Goal: Information Seeking & Learning: Learn about a topic

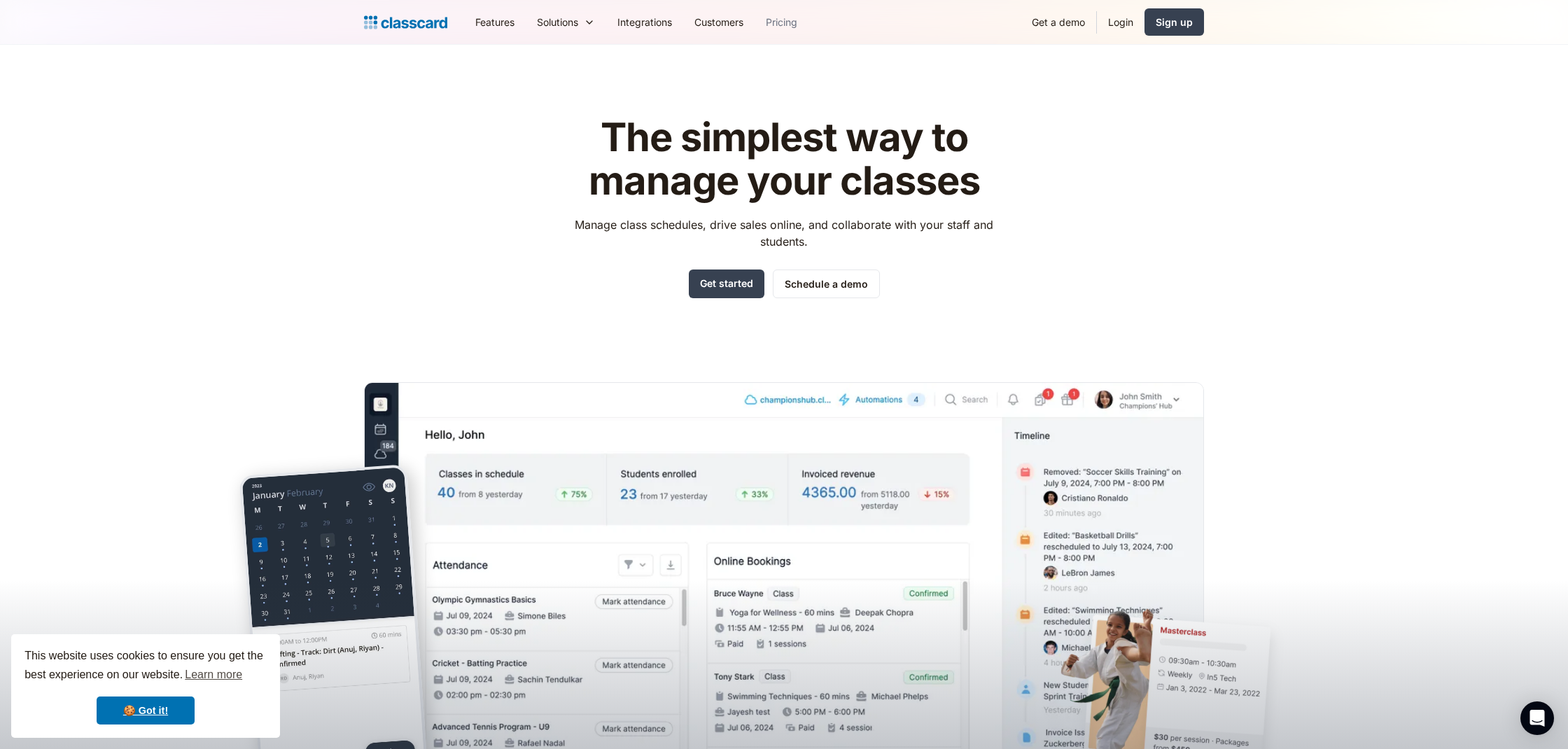
click at [778, 23] on link "Pricing" at bounding box center [781, 22] width 54 height 32
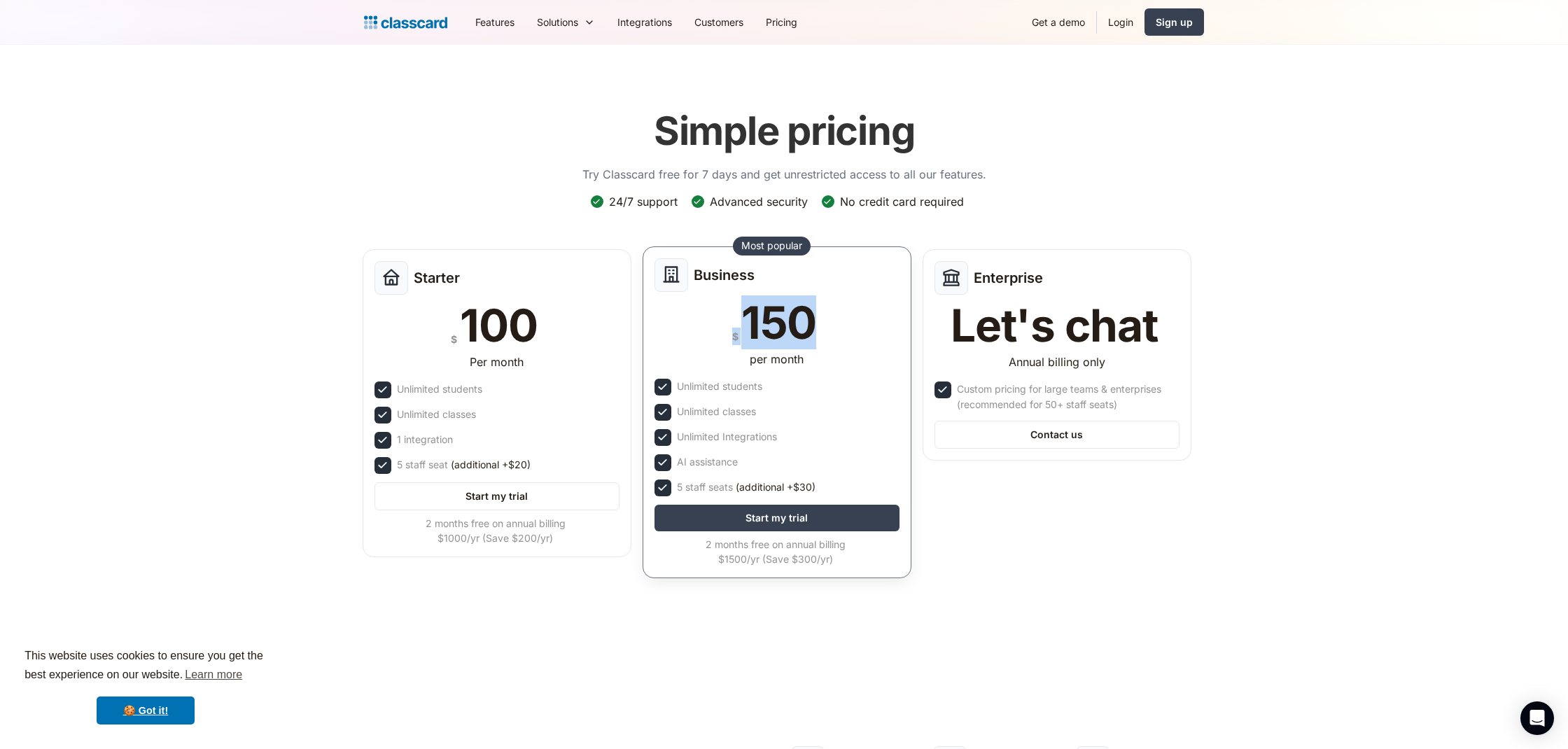
drag, startPoint x: 820, startPoint y: 334, endPoint x: 703, endPoint y: 325, distance: 117.3
click at [703, 325] on div "$ 150" at bounding box center [777, 322] width 245 height 45
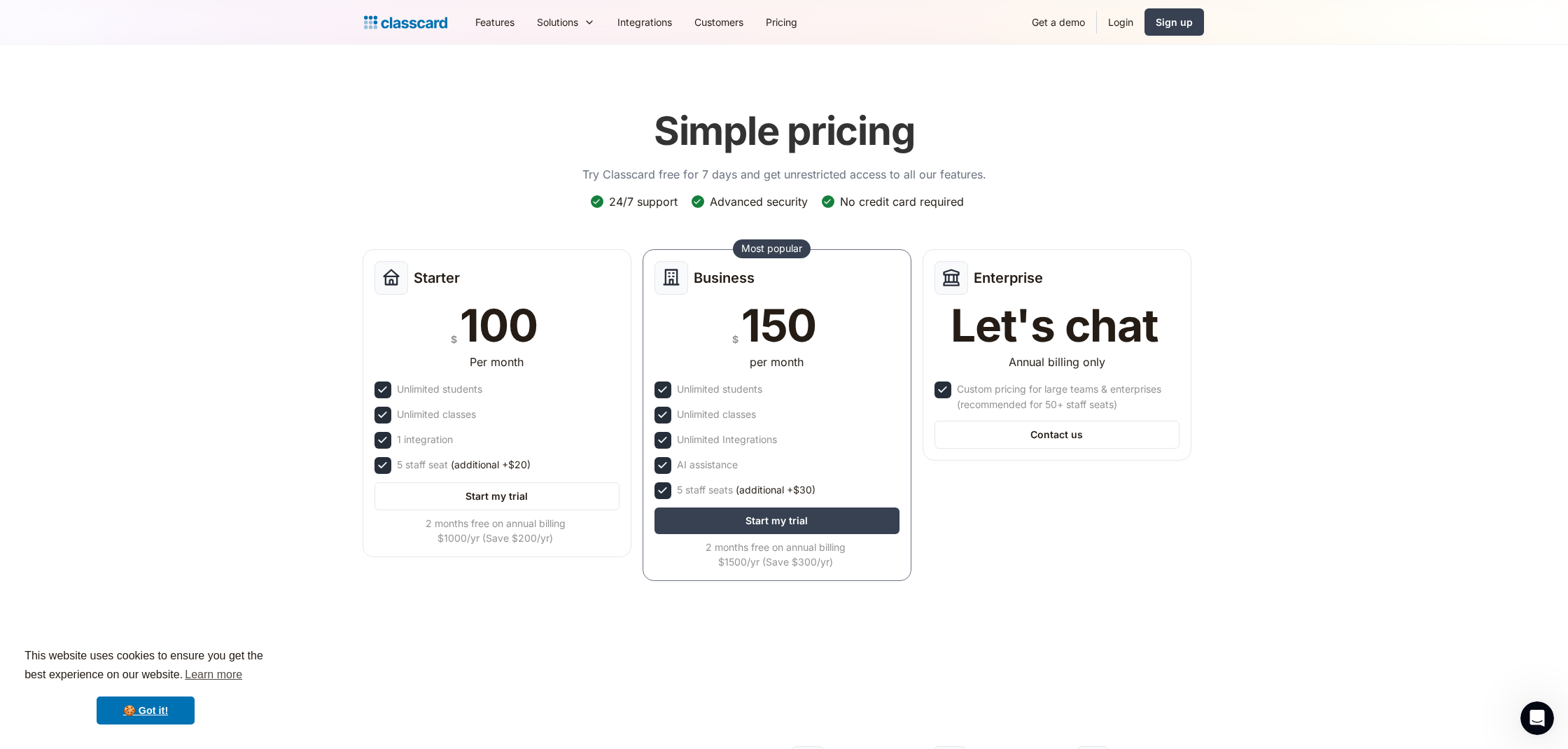
click at [928, 569] on div "Starter $ 100 Per month Unlimited students Unlimited classes 1 integration 5 st…" at bounding box center [777, 419] width 840 height 351
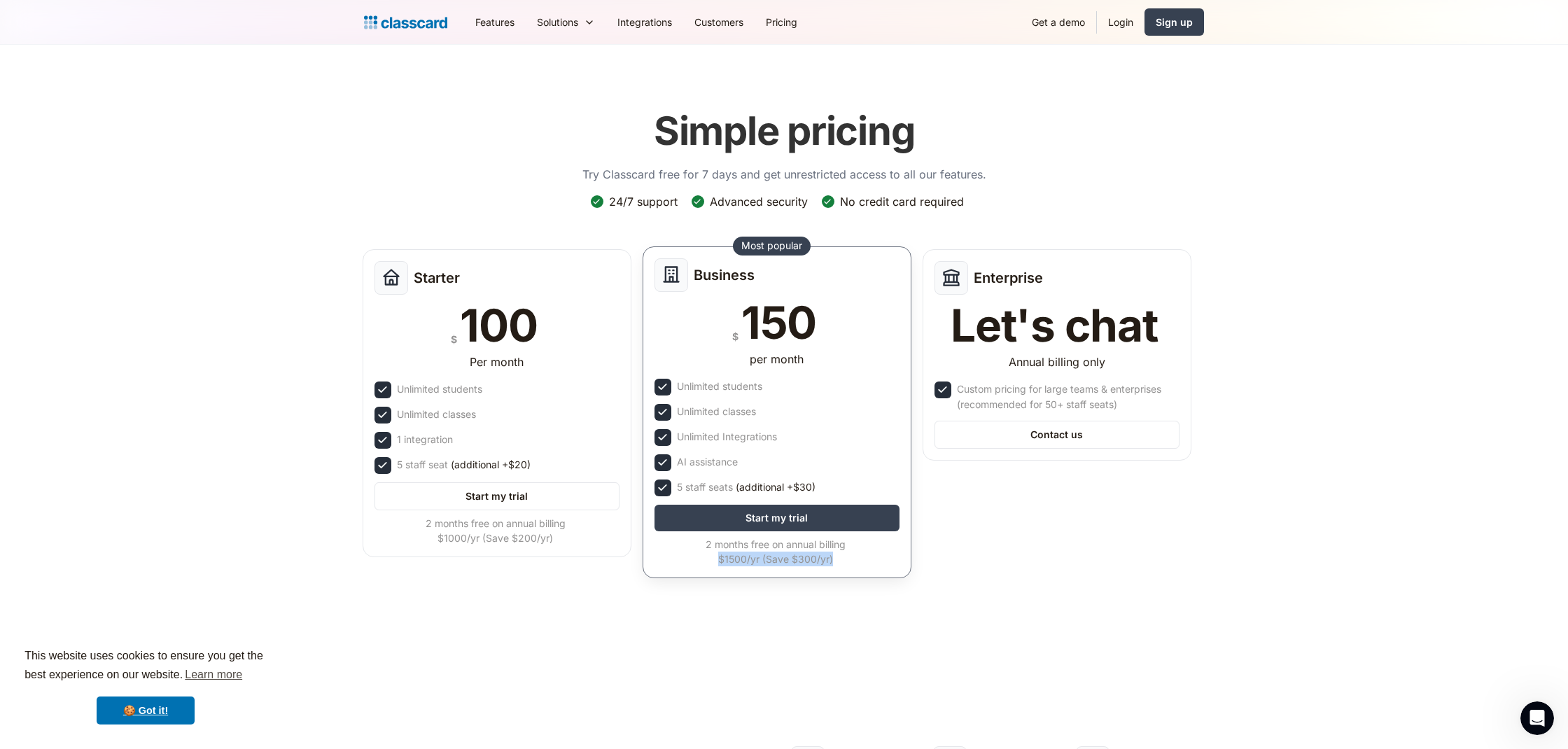
drag, startPoint x: 712, startPoint y: 558, endPoint x: 888, endPoint y: 562, distance: 176.0
click at [888, 562] on div "2 months free on annual billing $1500/yr (Save $300/yr)" at bounding box center [776, 552] width 242 height 30
click at [858, 560] on div "2 months free on annual billing $1500/yr (Save $300/yr)" at bounding box center [776, 552] width 242 height 30
drag, startPoint x: 820, startPoint y: 559, endPoint x: 791, endPoint y: 560, distance: 29.0
click at [791, 560] on div "2 months free on annual billing $1500/yr (Save $300/yr)" at bounding box center [776, 552] width 242 height 30
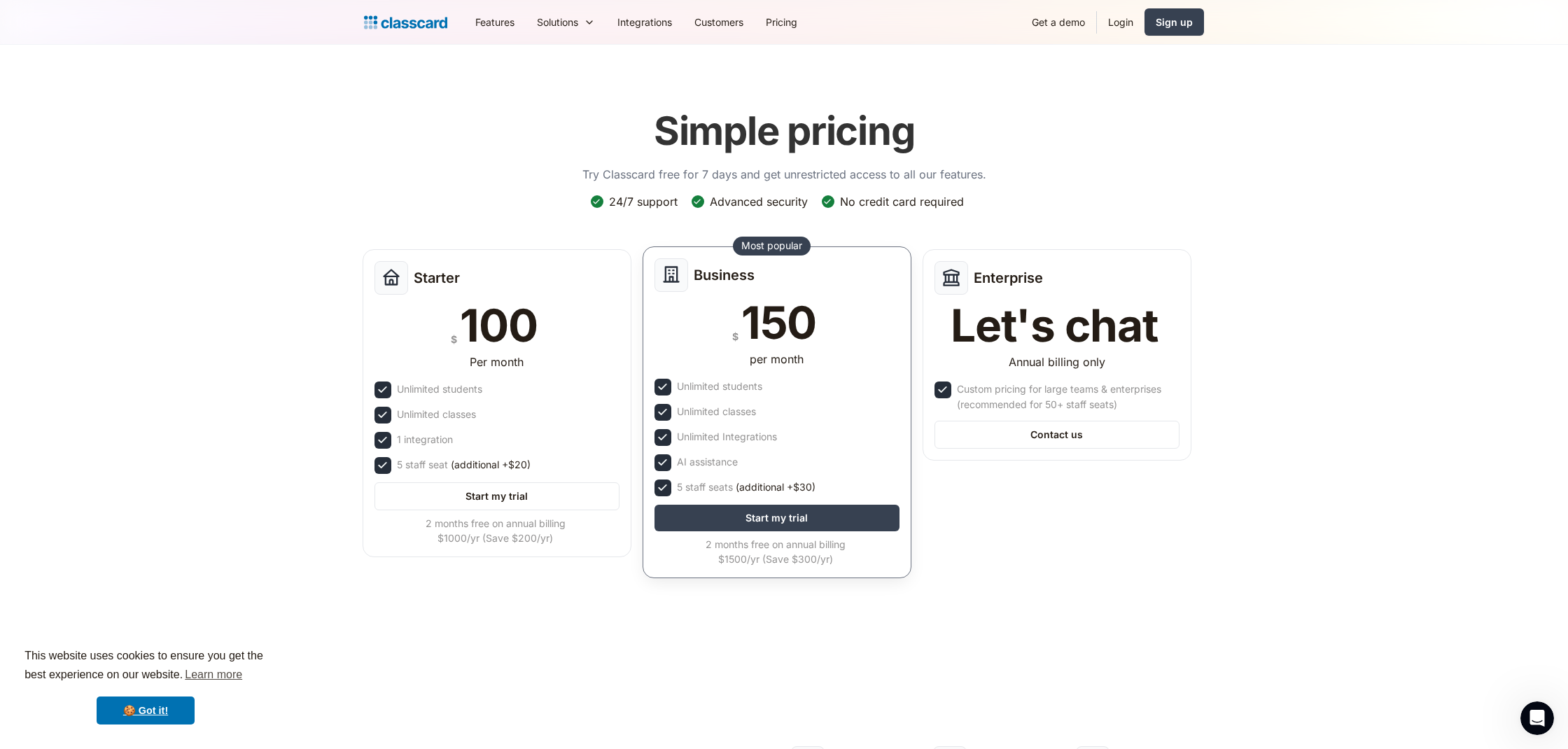
click at [805, 566] on div "Business $ 150 per month Unlimited students Unlimited classes Unlimited Integra…" at bounding box center [777, 412] width 268 height 332
drag, startPoint x: 714, startPoint y: 562, endPoint x: 759, endPoint y: 562, distance: 45.0
click at [759, 562] on div "2 months free on annual billing $1500/yr (Save $300/yr)" at bounding box center [776, 552] width 242 height 30
drag, startPoint x: 681, startPoint y: 382, endPoint x: 778, endPoint y: 388, distance: 97.2
click at [778, 388] on div "Unlimited students" at bounding box center [777, 387] width 245 height 17
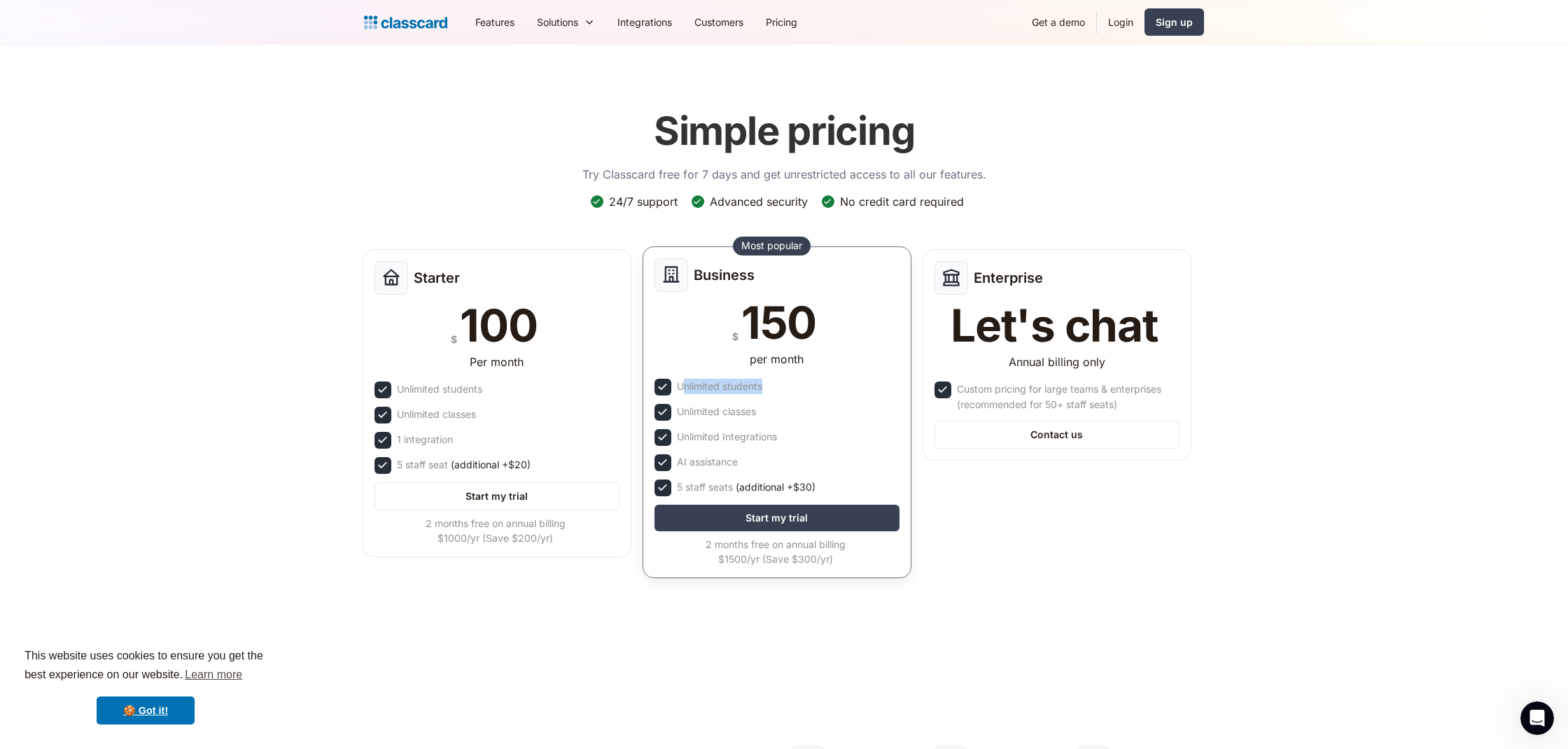
click at [770, 387] on div "Unlimited students" at bounding box center [777, 387] width 245 height 17
drag, startPoint x: 748, startPoint y: 384, endPoint x: 669, endPoint y: 382, distance: 79.0
click at [669, 382] on div "Unlimited students" at bounding box center [777, 387] width 245 height 17
drag, startPoint x: 675, startPoint y: 410, endPoint x: 771, endPoint y: 413, distance: 96.0
click at [768, 411] on div "Unlimited classes" at bounding box center [777, 411] width 245 height 17
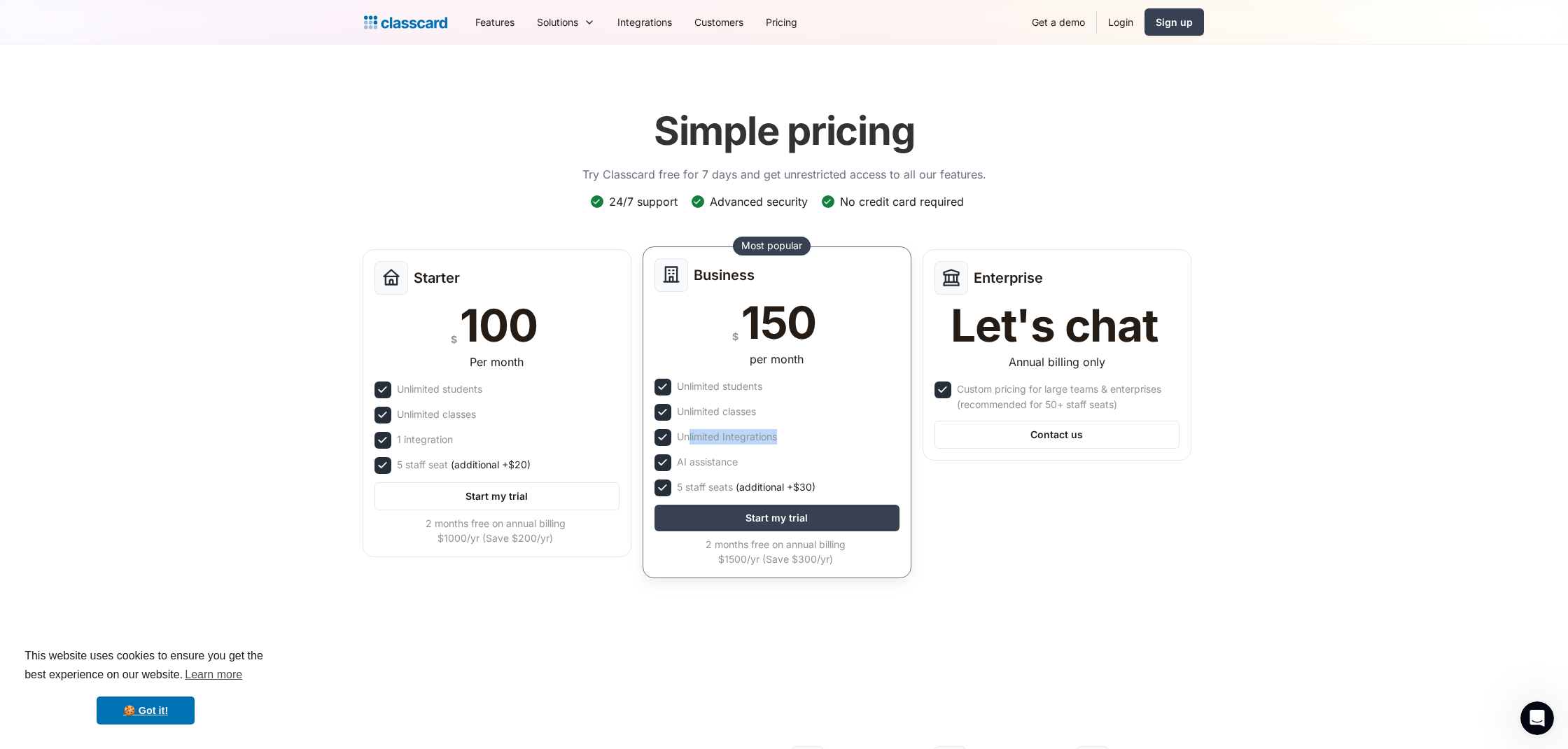
drag, startPoint x: 687, startPoint y: 439, endPoint x: 816, endPoint y: 438, distance: 129.0
click at [816, 438] on div "Unlimited Integrations" at bounding box center [777, 437] width 245 height 17
click at [798, 441] on div "Unlimited Integrations" at bounding box center [777, 437] width 245 height 17
drag, startPoint x: 742, startPoint y: 464, endPoint x: 692, endPoint y: 465, distance: 50.0
click at [677, 466] on div "AI assistance" at bounding box center [777, 462] width 245 height 17
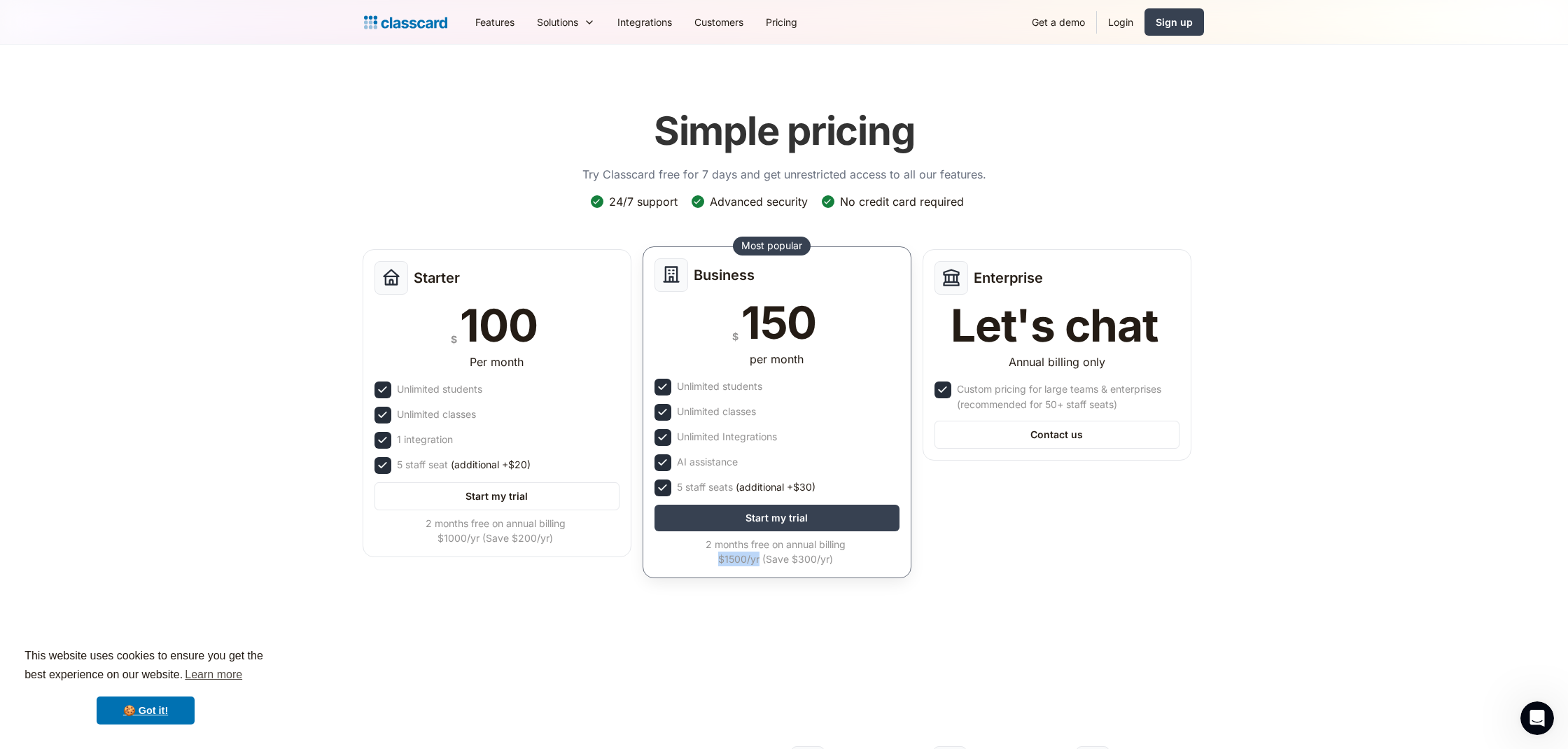
drag, startPoint x: 720, startPoint y: 559, endPoint x: 760, endPoint y: 560, distance: 40.0
click at [760, 560] on div "2 months free on annual billing $1500/yr (Save $300/yr)" at bounding box center [776, 552] width 242 height 30
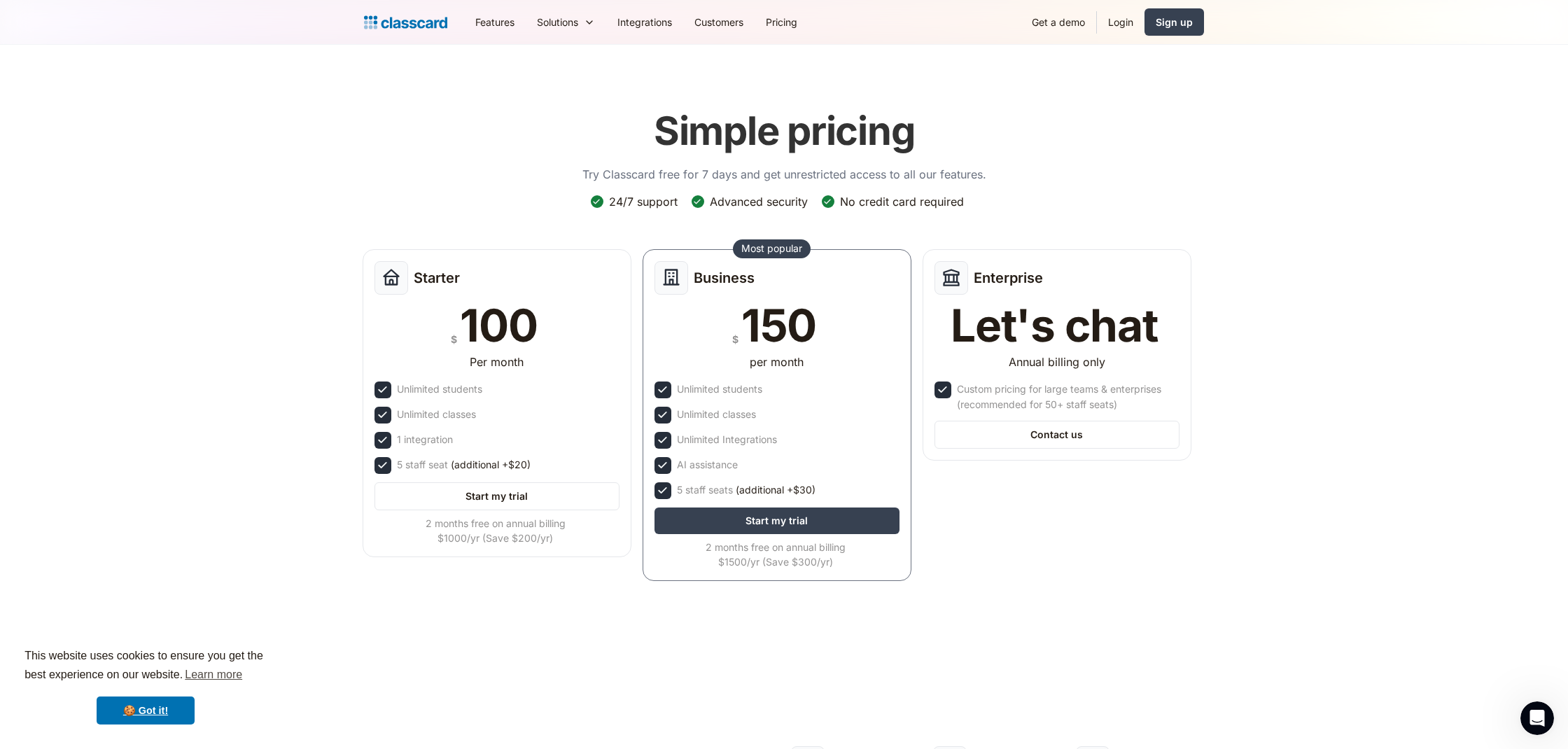
click at [1033, 559] on div "Starter $ 100 Per month Unlimited students Unlimited classes 1 integration 5 st…" at bounding box center [777, 419] width 840 height 351
